Goal: Task Accomplishment & Management: Manage account settings

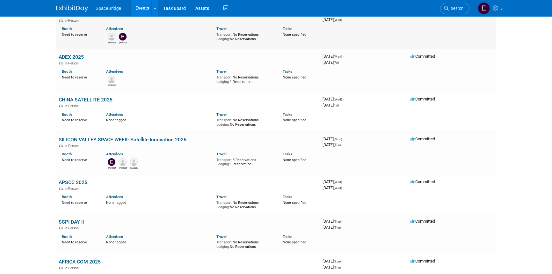
scroll to position [145, 0]
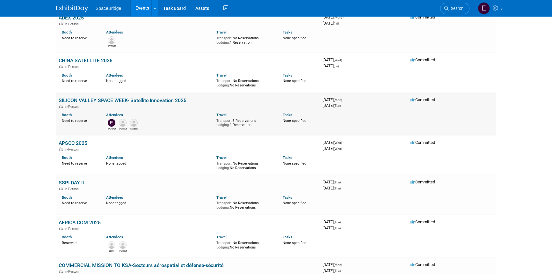
click at [98, 98] on link "SILICON VALLEY SPACE WEEK- Satellite Innovation 2025" at bounding box center [123, 100] width 128 height 6
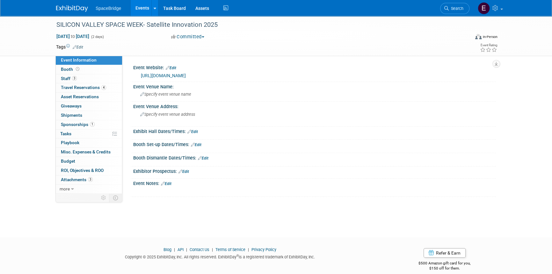
click at [155, 75] on link "https://svsw.events/" at bounding box center [163, 75] width 45 height 5
click at [75, 8] on img at bounding box center [72, 8] width 32 height 6
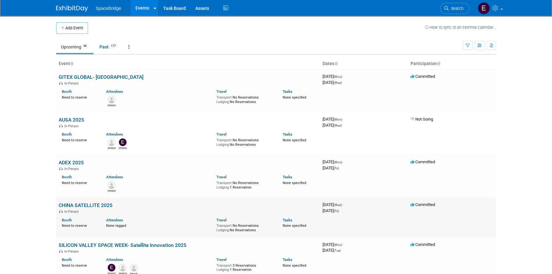
click at [83, 206] on link "CHINA SATELLITE 2025" at bounding box center [86, 205] width 54 height 6
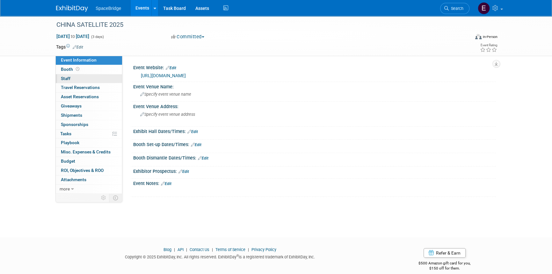
click at [72, 77] on link "0 Staff 0" at bounding box center [89, 78] width 66 height 9
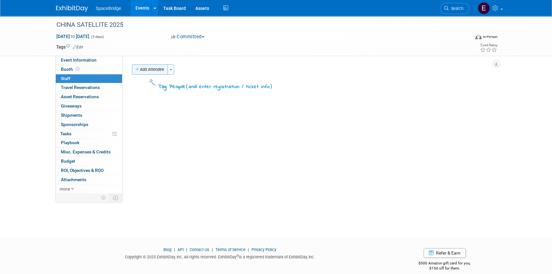
click at [158, 68] on button "Add Attendee" at bounding box center [150, 69] width 36 height 10
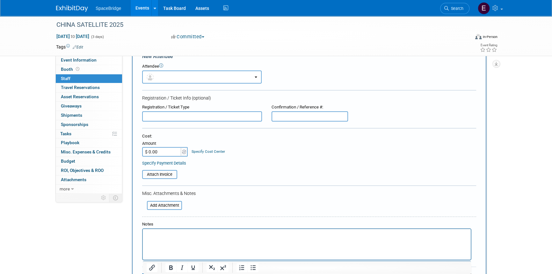
scroll to position [29, 0]
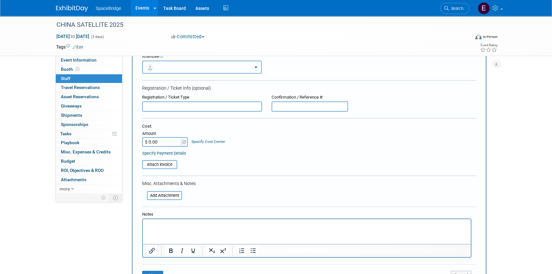
click at [260, 69] on button "button" at bounding box center [201, 67] width 119 height 13
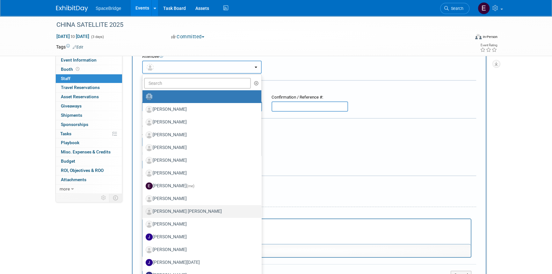
scroll to position [93, 0]
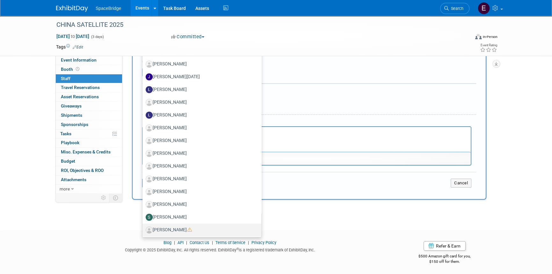
click at [163, 231] on label "Victor Yeung" at bounding box center [200, 230] width 109 height 10
click at [143, 231] on input "Victor Yeung" at bounding box center [141, 229] width 4 height 4
select select "772d9cfc-6c98-4163-9acb-d635bdd227cb"
select select "4"
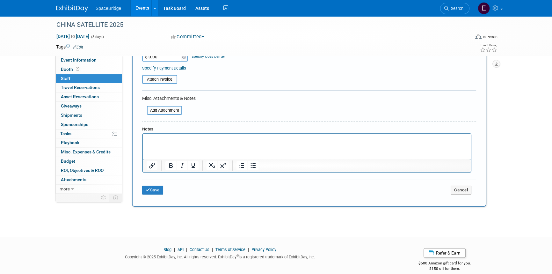
scroll to position [141, 0]
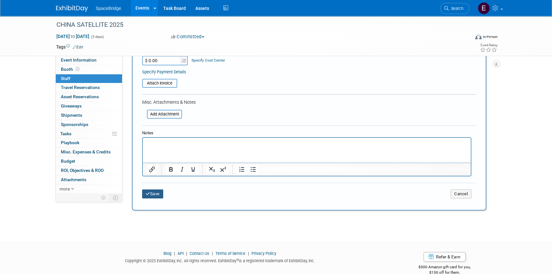
click at [145, 192] on button "Save" at bounding box center [152, 193] width 21 height 9
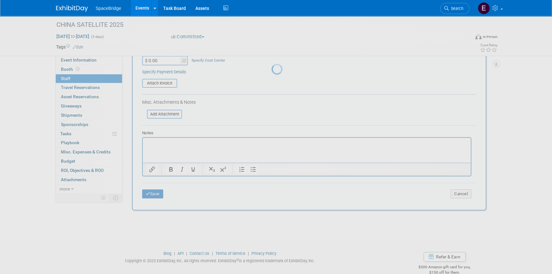
scroll to position [8, 0]
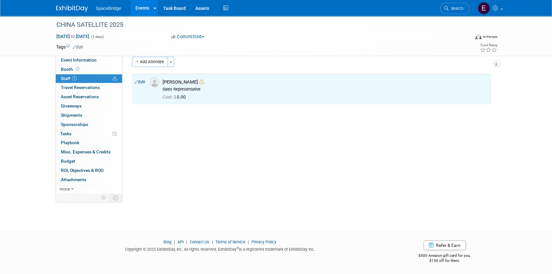
click at [75, 7] on img at bounding box center [72, 8] width 32 height 6
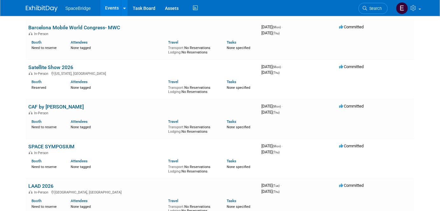
scroll to position [637, 0]
click at [62, 66] on link "Satellite Show 2026" at bounding box center [50, 68] width 45 height 6
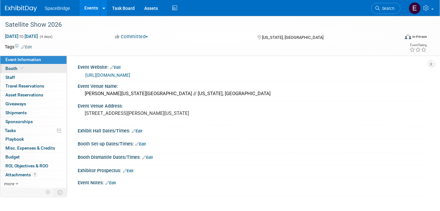
click at [22, 66] on span at bounding box center [22, 68] width 6 height 5
